Goal: Information Seeking & Learning: Check status

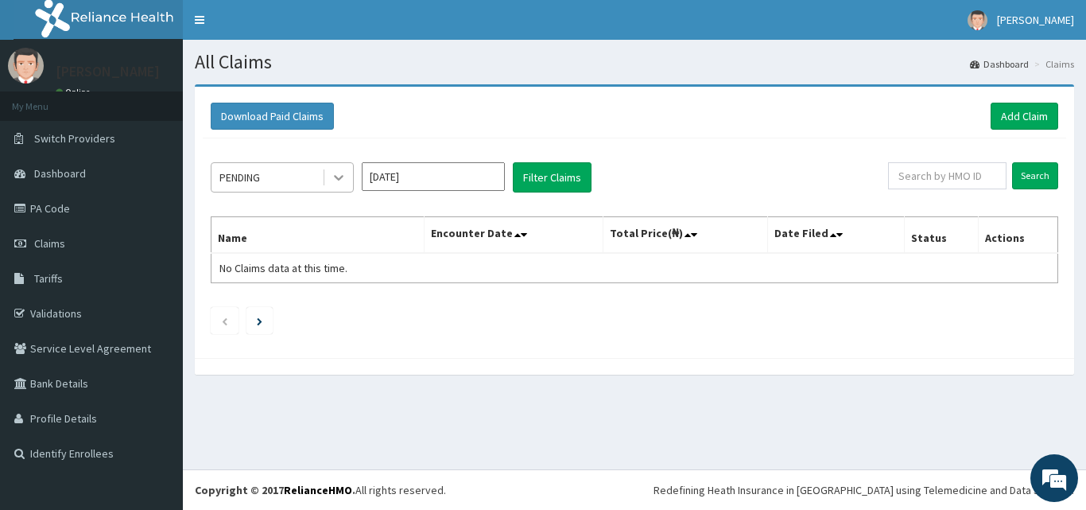
click at [339, 178] on icon at bounding box center [339, 177] width 16 height 16
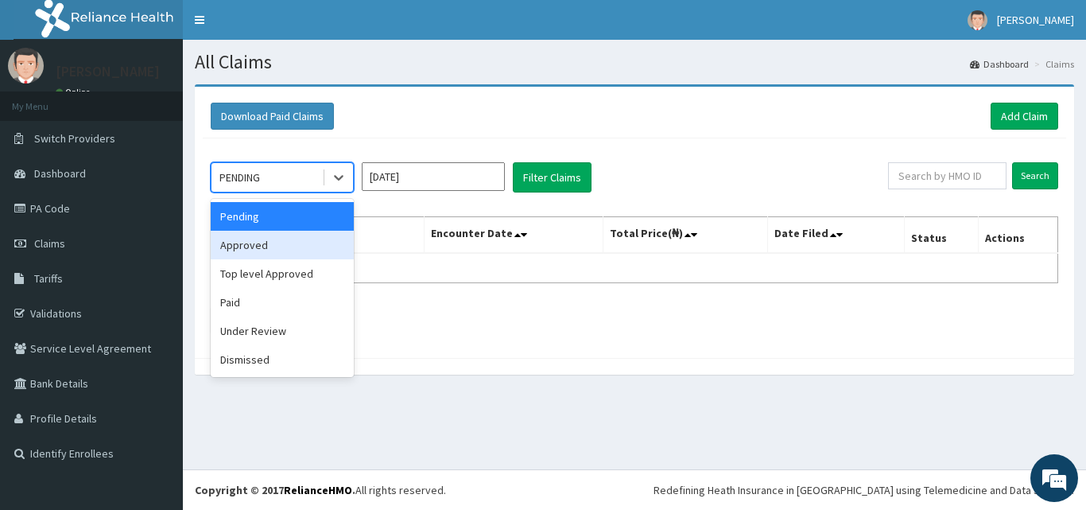
click at [300, 243] on div "Approved" at bounding box center [282, 245] width 143 height 29
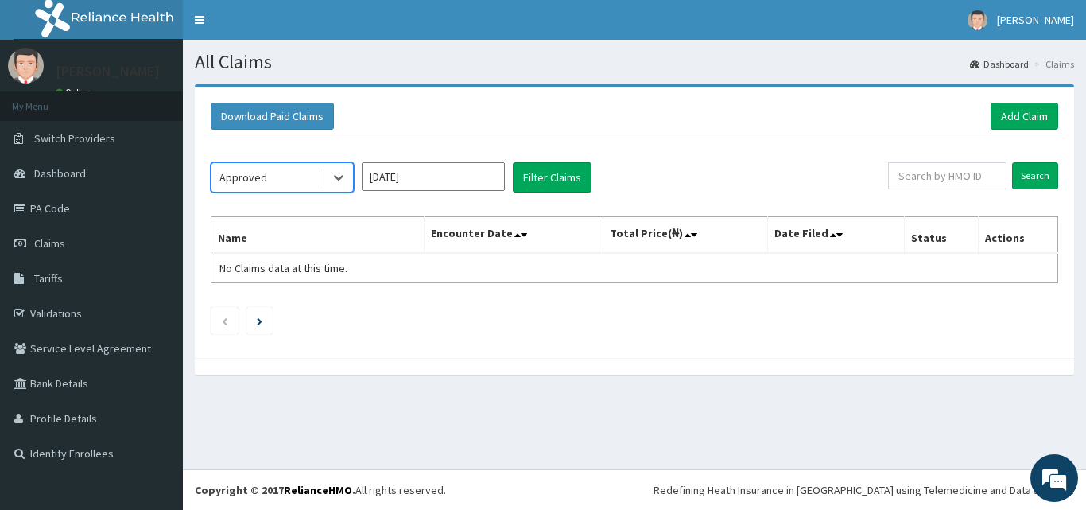
click at [456, 175] on input "[DATE]" at bounding box center [433, 176] width 143 height 29
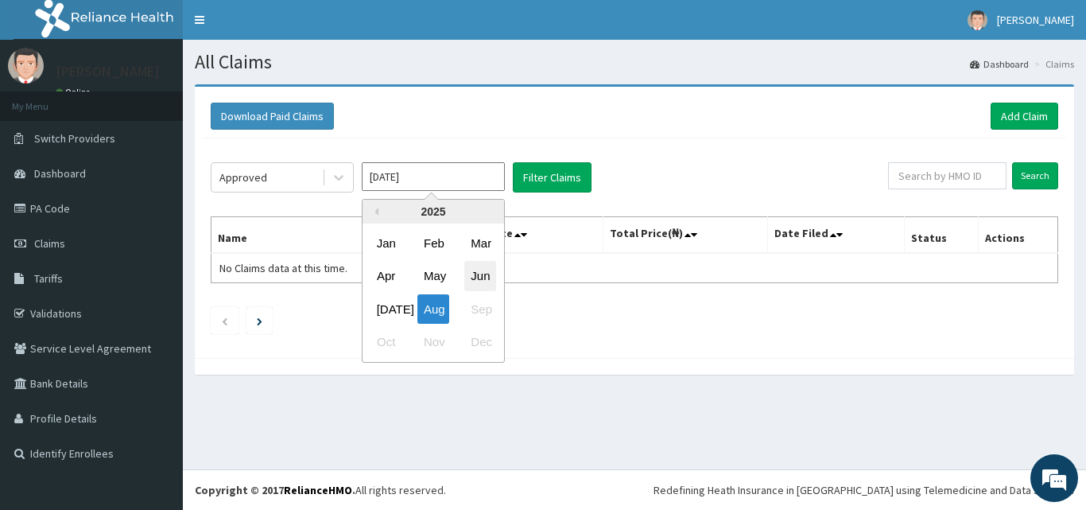
click at [486, 272] on div "Jun" at bounding box center [480, 276] width 32 height 29
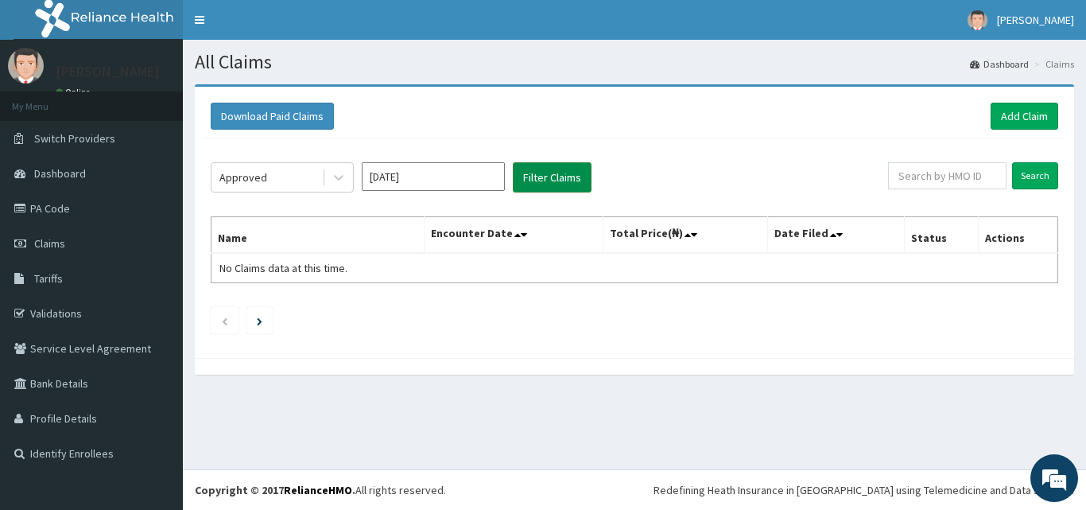
click at [557, 168] on button "Filter Claims" at bounding box center [552, 177] width 79 height 30
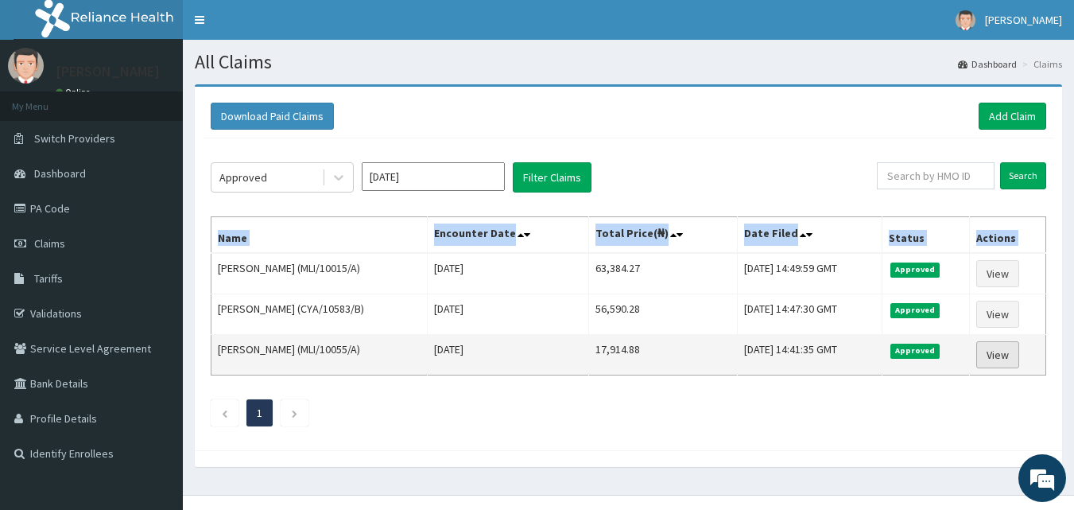
drag, startPoint x: 218, startPoint y: 262, endPoint x: 1003, endPoint y: 355, distance: 790.8
click at [1003, 355] on tbody "[PERSON_NAME] (MLI/10015/A) [DATE] 63,384.27 [DATE] 14:49:59 GMT Approved View …" at bounding box center [628, 314] width 835 height 122
copy thead "Name Encounter Date Total Price(₦) Date Filed Status Actions"
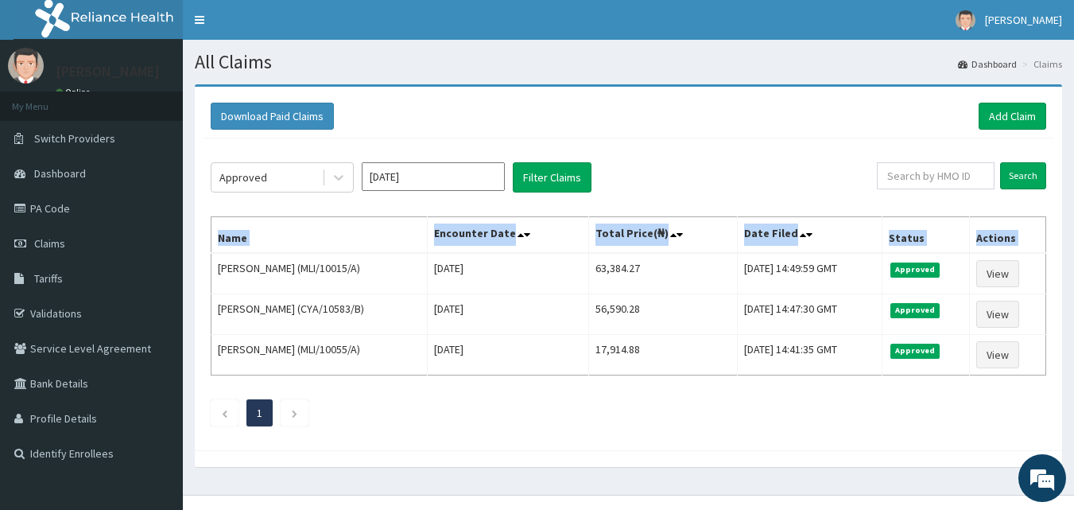
click at [465, 179] on input "[DATE]" at bounding box center [433, 176] width 143 height 29
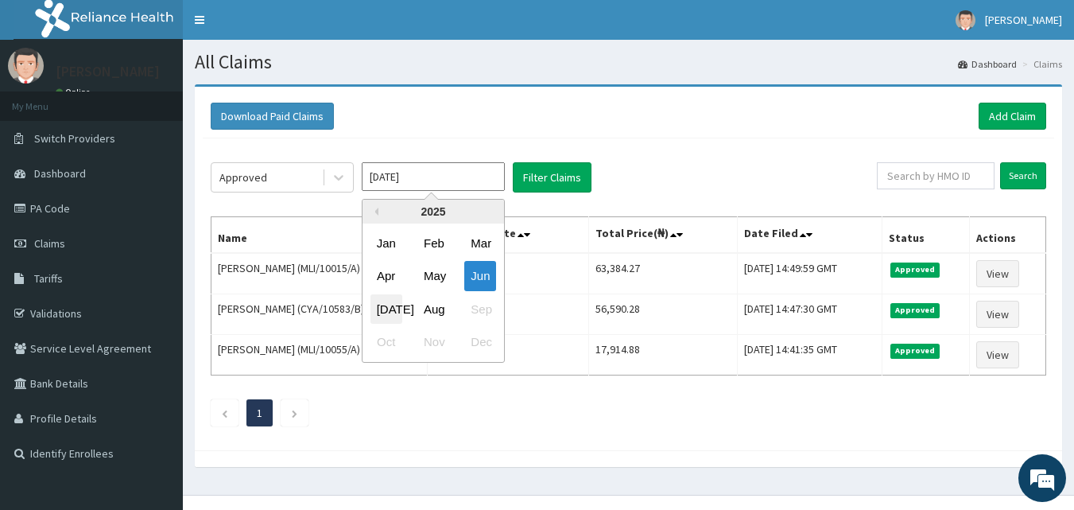
click at [383, 311] on div "[DATE]" at bounding box center [386, 308] width 32 height 29
type input "[DATE]"
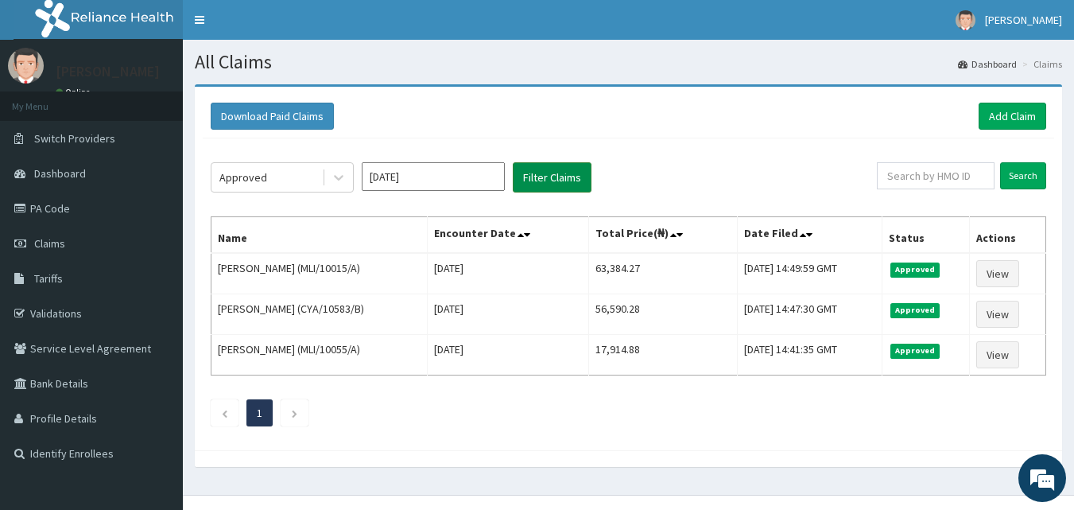
click at [543, 168] on button "Filter Claims" at bounding box center [552, 177] width 79 height 30
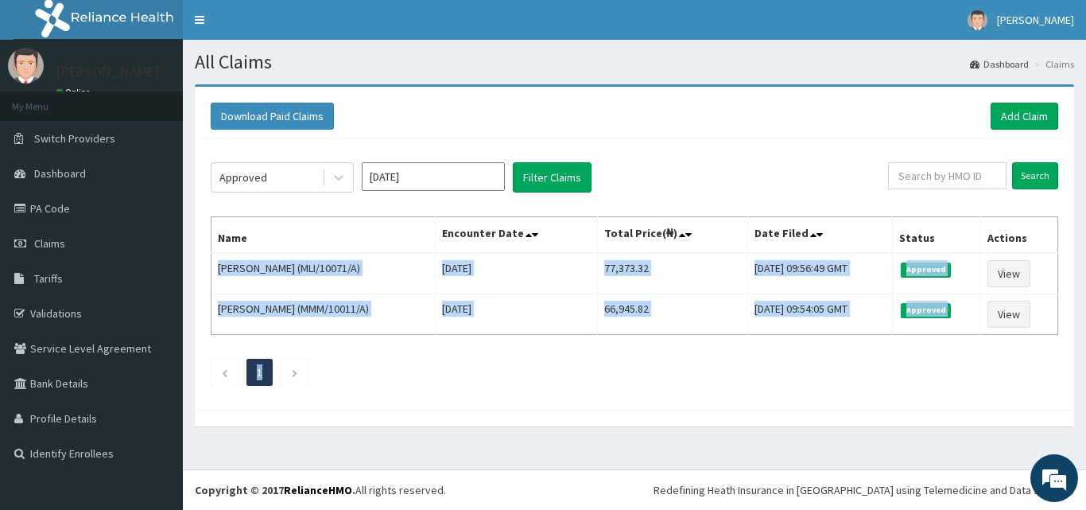
drag, startPoint x: 219, startPoint y: 265, endPoint x: 1041, endPoint y: 338, distance: 824.3
click at [1041, 338] on div "Approved [DATE] Filter Claims Search Name Encounter Date Total Price(₦) Date Fi…" at bounding box center [634, 269] width 863 height 263
copy div "[PERSON_NAME] (MLI/10071/A) [DATE] 77,373.32 [DATE] 09:56:49 GMT Approved View …"
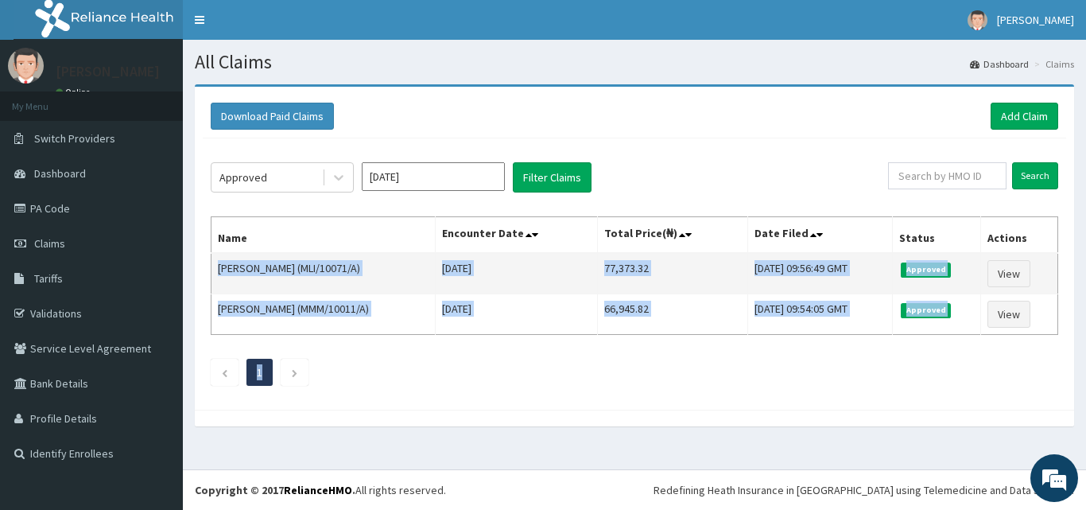
click at [226, 270] on td "[PERSON_NAME] (MLI/10071/A)" at bounding box center [323, 273] width 224 height 41
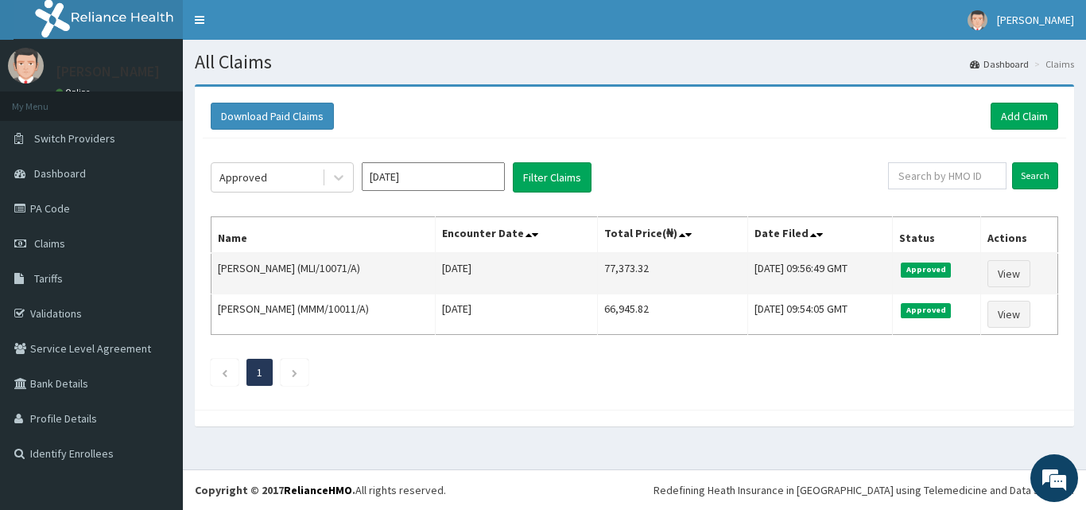
click at [217, 267] on td "[PERSON_NAME] (MLI/10071/A)" at bounding box center [323, 273] width 224 height 41
drag, startPoint x: 217, startPoint y: 267, endPoint x: 254, endPoint y: 276, distance: 38.4
click at [254, 276] on td "[PERSON_NAME] (MLI/10071/A)" at bounding box center [323, 273] width 224 height 41
click at [238, 272] on td "[PERSON_NAME] (MLI/10071/A)" at bounding box center [323, 273] width 224 height 41
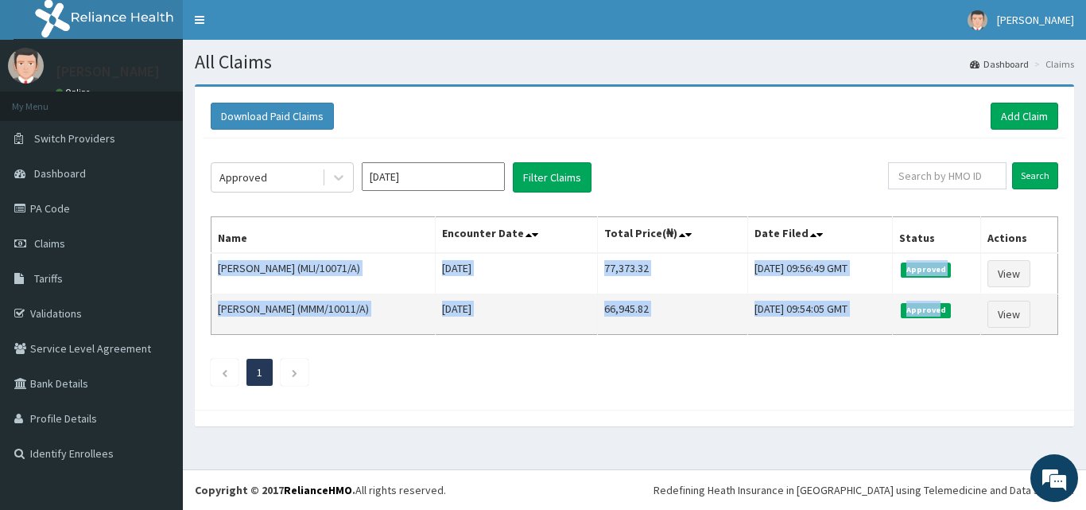
drag, startPoint x: 211, startPoint y: 271, endPoint x: 959, endPoint y: 306, distance: 748.8
click at [959, 306] on tbody "[PERSON_NAME] (MLI/10071/A) [DATE] 77,373.32 [DATE] 09:56:49 GMT Approved View …" at bounding box center [634, 294] width 847 height 82
copy tbody "[PERSON_NAME] (MLI/10071/A) [DATE] 77,373.32 [DATE] 09:56:49 GMT Approved View …"
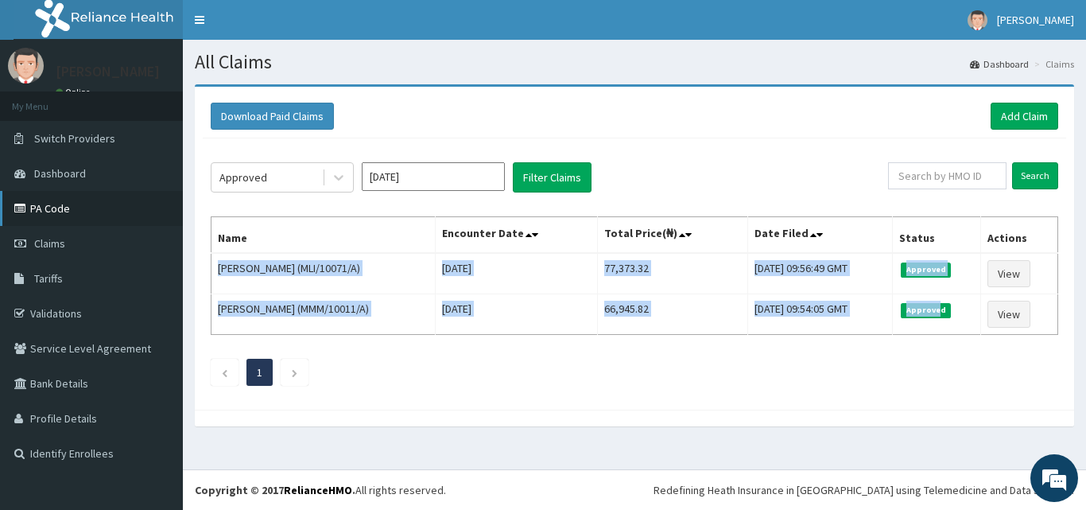
click at [55, 205] on link "PA Code" at bounding box center [91, 208] width 183 height 35
